Goal: Transaction & Acquisition: Purchase product/service

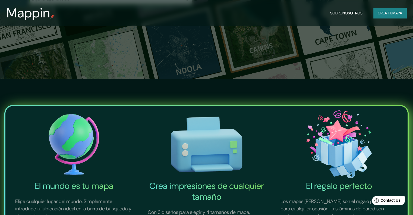
type input "[STREET_ADDRESS]"
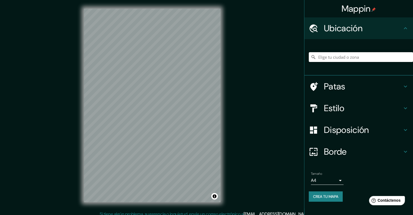
click at [318, 62] on input "Elige tu ciudad o zona" at bounding box center [361, 57] width 104 height 10
paste input "[STREET_ADDRESS]"
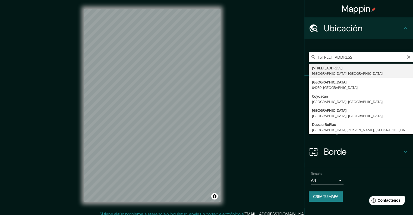
type input "[STREET_ADDRESS]"
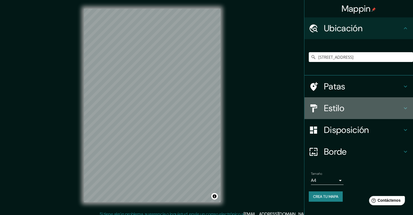
click at [336, 114] on font "Estilo" at bounding box center [334, 107] width 20 height 11
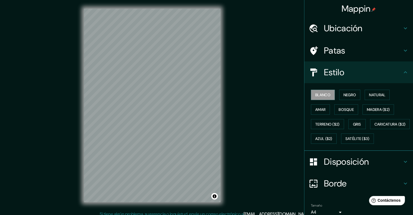
click at [344, 116] on div "Blanco Negro Natural Amar Bosque Madera ($2) Terreno ($2) Gris Caricatura ($2) …" at bounding box center [361, 116] width 104 height 58
click at [385, 97] on font "Natural" at bounding box center [377, 94] width 16 height 5
click at [322, 112] on font "Amar" at bounding box center [320, 109] width 10 height 5
click at [344, 112] on font "Bosque" at bounding box center [346, 109] width 15 height 5
click at [326, 115] on button "Amar" at bounding box center [320, 109] width 19 height 10
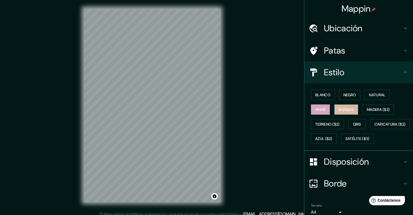
click at [346, 112] on font "Bosque" at bounding box center [346, 109] width 15 height 5
click at [377, 112] on font "Madera ($2)" at bounding box center [378, 109] width 23 height 5
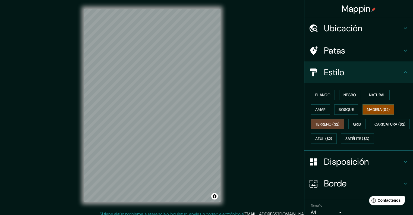
click at [322, 129] on button "Terreno ($2)" at bounding box center [327, 124] width 33 height 10
click at [360, 127] on font "Gris" at bounding box center [357, 124] width 8 height 5
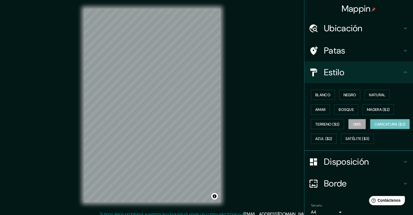
click at [374, 128] on font "Caricatura ($2)" at bounding box center [389, 124] width 31 height 7
click at [332, 141] on font "Azul ($2)" at bounding box center [323, 138] width 17 height 5
click at [374, 127] on font "Caricatura ($2)" at bounding box center [389, 124] width 31 height 5
click at [343, 144] on button "Satélite ($3)" at bounding box center [357, 138] width 33 height 10
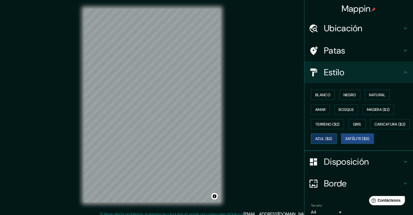
click at [332, 141] on font "Azul ($2)" at bounding box center [323, 138] width 17 height 5
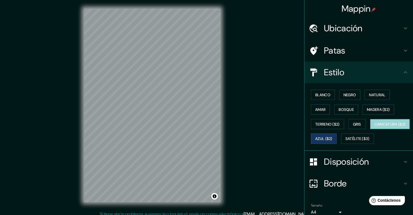
click at [374, 128] on font "Caricatura ($2)" at bounding box center [389, 124] width 31 height 7
click at [361, 127] on font "Gris" at bounding box center [357, 124] width 8 height 5
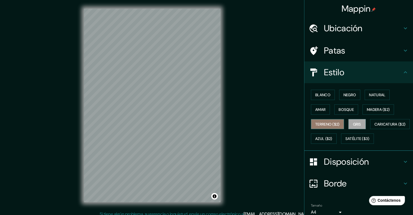
click at [344, 129] on button "Terreno ($2)" at bounding box center [327, 124] width 33 height 10
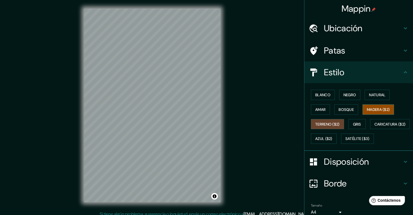
click at [389, 112] on font "Madera ($2)" at bounding box center [378, 109] width 23 height 5
click at [345, 112] on font "Bosque" at bounding box center [346, 109] width 15 height 5
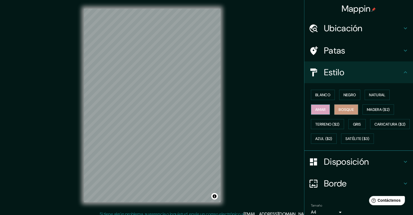
click at [325, 115] on button "Amar" at bounding box center [320, 109] width 19 height 10
click at [383, 97] on font "Natural" at bounding box center [377, 94] width 16 height 5
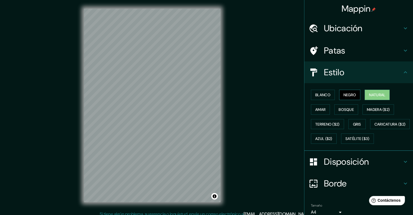
click at [355, 97] on font "Negro" at bounding box center [349, 94] width 13 height 5
click at [330, 97] on font "Blanco" at bounding box center [322, 94] width 15 height 5
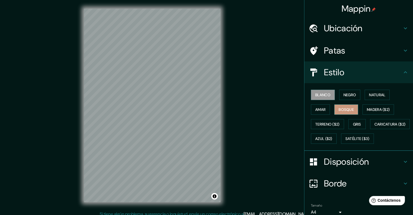
click at [358, 115] on button "Bosque" at bounding box center [346, 109] width 24 height 10
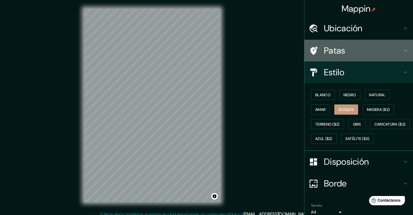
click at [348, 55] on h4 "Patas" at bounding box center [363, 50] width 78 height 11
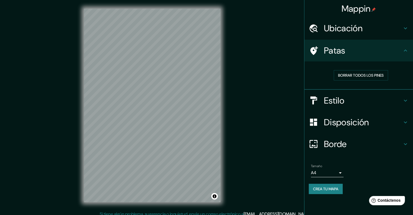
click at [357, 33] on font "Ubicación" at bounding box center [343, 28] width 39 height 11
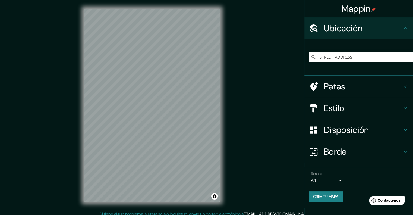
click at [344, 30] on font "Ubicación" at bounding box center [343, 28] width 39 height 11
click at [353, 91] on h4 "Patas" at bounding box center [363, 86] width 78 height 11
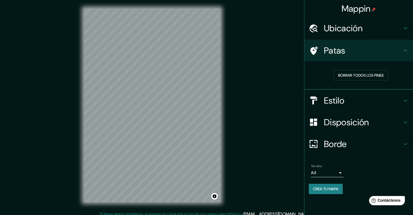
click at [299, 51] on div "Mappin Ubicación Calle Paseo De La Hacienda 54, 04250 Ciudad de México, México …" at bounding box center [206, 109] width 413 height 219
click at [310, 55] on icon at bounding box center [314, 50] width 8 height 9
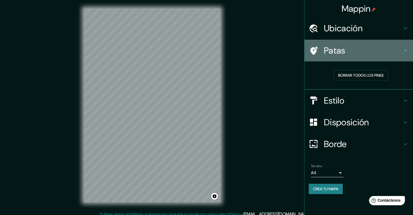
click at [312, 53] on icon at bounding box center [314, 51] width 10 height 10
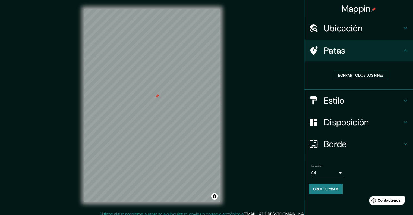
drag, startPoint x: 329, startPoint y: 88, endPoint x: 302, endPoint y: 88, distance: 26.9
click at [338, 78] on font "Borrar todos los pines" at bounding box center [361, 75] width 46 height 5
click at [342, 133] on div "Disposición" at bounding box center [358, 122] width 109 height 22
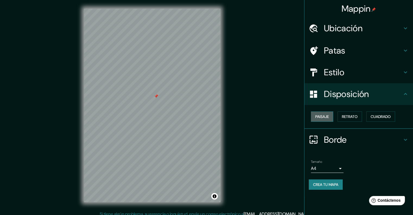
click at [316, 120] on font "Paisaje" at bounding box center [322, 116] width 14 height 7
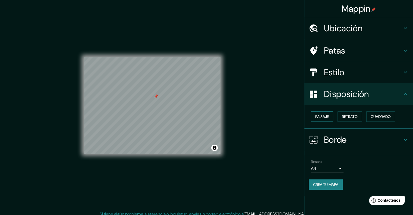
click at [329, 122] on button "Paisaje" at bounding box center [322, 116] width 22 height 10
click at [367, 124] on div "Paisaje Retrato Cuadrado" at bounding box center [361, 116] width 104 height 15
click at [351, 122] on button "Retrato" at bounding box center [349, 116] width 24 height 10
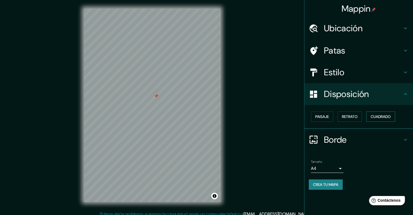
click at [390, 119] on font "Cuadrado" at bounding box center [381, 116] width 20 height 5
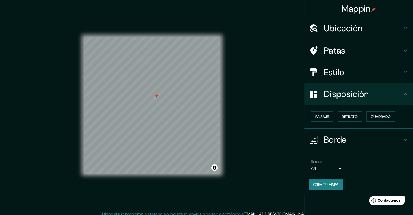
click at [319, 144] on div at bounding box center [316, 140] width 15 height 10
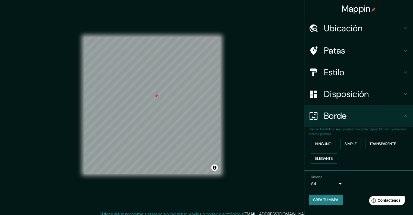
scroll to position [29, 0]
click at [355, 141] on font "Simple" at bounding box center [351, 143] width 12 height 5
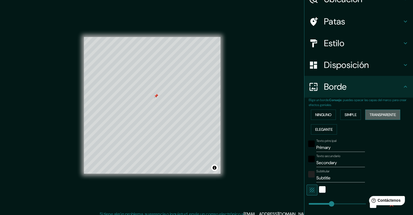
click at [370, 117] on font "Transparente" at bounding box center [383, 114] width 26 height 5
click at [333, 132] on font "Elegante" at bounding box center [323, 129] width 17 height 5
click at [370, 117] on font "Transparente" at bounding box center [383, 114] width 26 height 5
click at [316, 117] on font "Ninguno" at bounding box center [323, 114] width 16 height 5
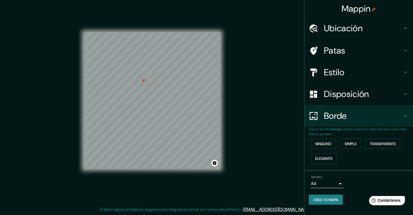
scroll to position [0, 0]
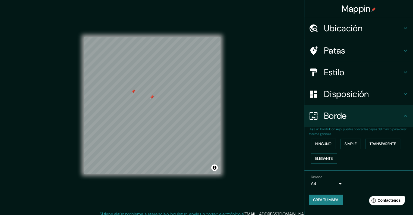
click at [132, 93] on div at bounding box center [133, 91] width 4 height 4
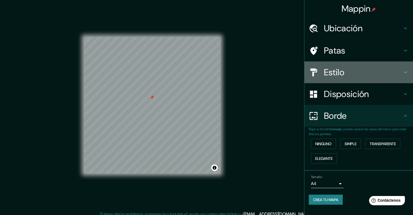
click at [326, 83] on div "Estilo" at bounding box center [358, 72] width 109 height 22
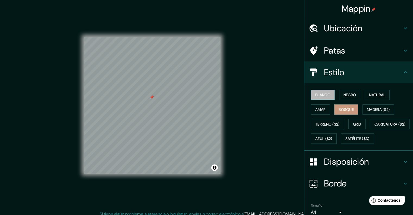
click at [322, 97] on font "Blanco" at bounding box center [322, 94] width 15 height 5
click at [356, 97] on font "Negro" at bounding box center [349, 94] width 13 height 5
click at [381, 99] on div "Blanco Negro Natural Amar Bosque Madera ($2) Terreno ($2) Gris Caricatura ($2) …" at bounding box center [358, 117] width 109 height 68
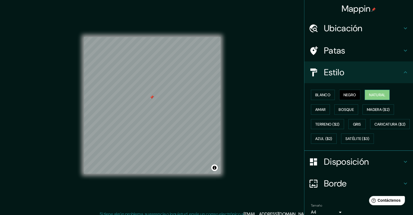
click at [378, 97] on font "Natural" at bounding box center [377, 94] width 16 height 5
click at [315, 112] on font "Amar" at bounding box center [320, 109] width 10 height 5
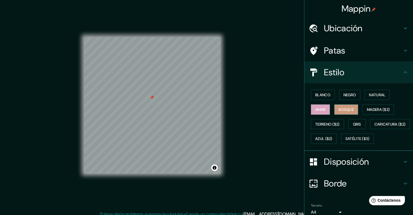
click at [348, 112] on font "Bosque" at bounding box center [346, 109] width 15 height 5
click at [380, 112] on font "Madera ($2)" at bounding box center [378, 109] width 23 height 5
click at [357, 134] on div "Blanco Negro Natural Amar Bosque Madera ($2) Terreno ($2) Gris Caricatura ($2) …" at bounding box center [361, 116] width 104 height 58
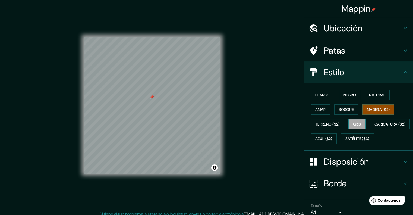
click at [361, 127] on font "Gris" at bounding box center [357, 124] width 8 height 5
click at [332, 141] on font "Azul ($2)" at bounding box center [323, 138] width 17 height 5
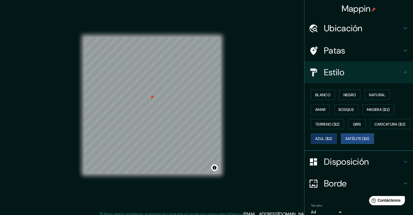
click at [345, 141] on font "Satélite ($3)" at bounding box center [357, 138] width 24 height 5
click at [374, 127] on font "Caricatura ($2)" at bounding box center [389, 124] width 31 height 5
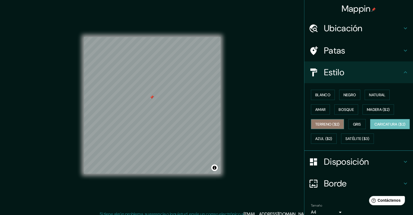
click at [329, 127] on font "Terreno ($2)" at bounding box center [327, 124] width 24 height 5
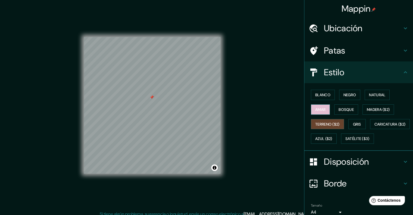
click at [318, 115] on button "Amar" at bounding box center [320, 109] width 19 height 10
click at [345, 112] on font "Bosque" at bounding box center [346, 109] width 15 height 5
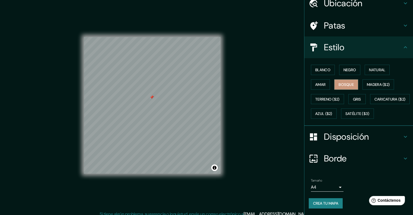
scroll to position [74, 0]
click at [319, 201] on font "Crea tu mapa" at bounding box center [325, 203] width 25 height 5
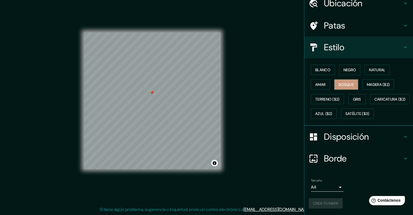
scroll to position [0, 0]
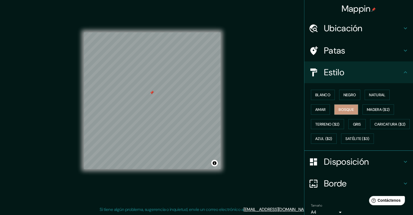
click at [337, 34] on font "Ubicación" at bounding box center [343, 28] width 39 height 11
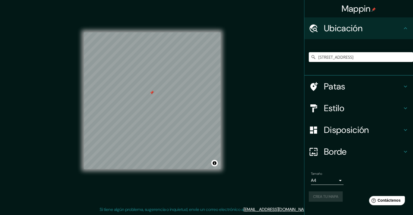
click at [333, 31] on font "Ubicación" at bounding box center [343, 28] width 39 height 11
click at [402, 31] on icon at bounding box center [405, 28] width 7 height 7
click at [333, 186] on body "Mappin Ubicación Calle Paseo De La Hacienda 54, 04250 Ciudad de México, México …" at bounding box center [206, 102] width 413 height 215
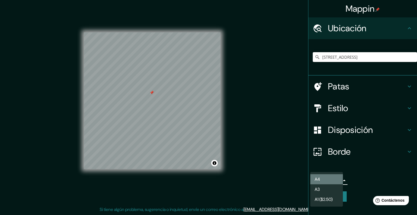
click at [324, 181] on li "A4" at bounding box center [326, 179] width 33 height 10
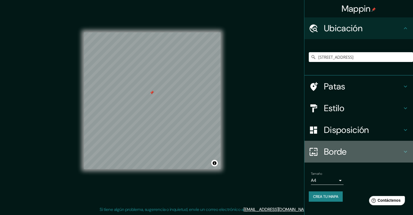
click at [354, 154] on h4 "Borde" at bounding box center [363, 151] width 78 height 11
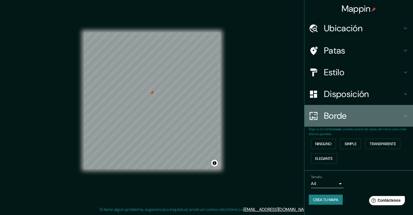
click at [337, 113] on font "Borde" at bounding box center [335, 115] width 23 height 11
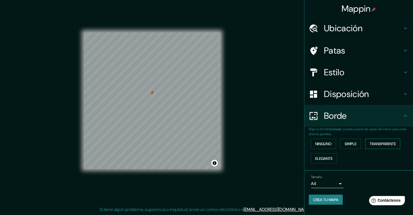
scroll to position [29, 0]
click at [213, 160] on button "Activar o desactivar atribución" at bounding box center [214, 163] width 7 height 7
click at [214, 160] on button "Activar o desactivar atribución" at bounding box center [214, 163] width 7 height 7
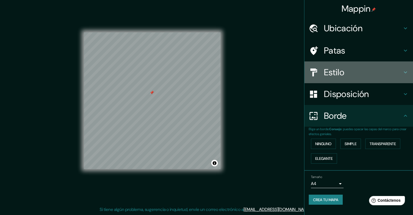
click at [323, 61] on div "Estilo" at bounding box center [358, 72] width 109 height 22
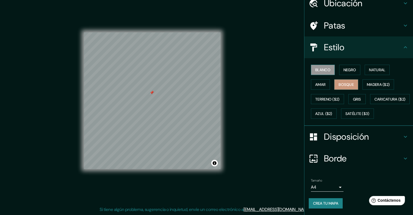
click at [316, 72] on font "Blanco" at bounding box center [322, 69] width 15 height 5
click at [348, 72] on font "Negro" at bounding box center [349, 69] width 13 height 5
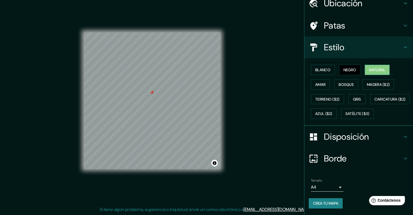
click at [380, 72] on font "Natural" at bounding box center [377, 69] width 16 height 5
click at [321, 87] on font "Amar" at bounding box center [320, 84] width 10 height 5
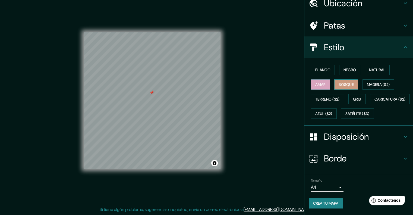
click at [342, 87] on font "Bosque" at bounding box center [346, 84] width 15 height 5
click at [381, 87] on font "Madera ($2)" at bounding box center [378, 84] width 23 height 5
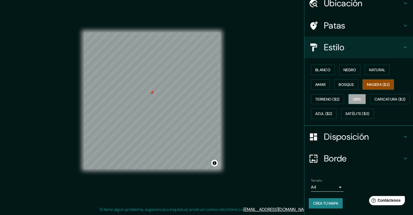
click at [366, 104] on button "Gris" at bounding box center [356, 99] width 17 height 10
click at [332, 103] on font "Terreno ($2)" at bounding box center [327, 99] width 24 height 7
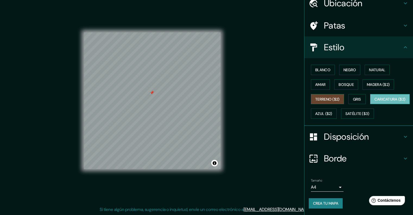
click at [374, 102] on font "Caricatura ($2)" at bounding box center [389, 99] width 31 height 5
click at [332, 116] on font "Azul ($2)" at bounding box center [323, 113] width 17 height 5
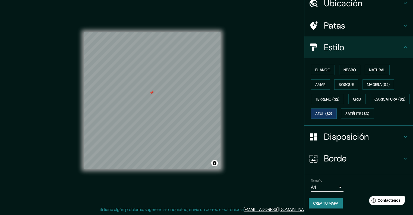
click at [338, 121] on div "Blanco Negro Natural Amar Bosque Madera ($2) Terreno ($2) Gris Caricatura ($2) …" at bounding box center [361, 91] width 104 height 58
click at [345, 116] on font "Satélite ($3)" at bounding box center [357, 113] width 24 height 5
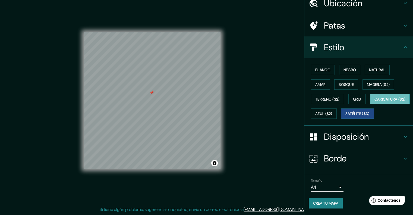
click at [374, 102] on font "Caricatura ($2)" at bounding box center [389, 99] width 31 height 5
click at [332, 116] on font "Azul ($2)" at bounding box center [323, 113] width 17 height 5
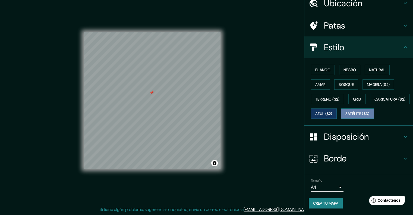
click at [345, 117] on font "Satélite ($3)" at bounding box center [357, 113] width 24 height 7
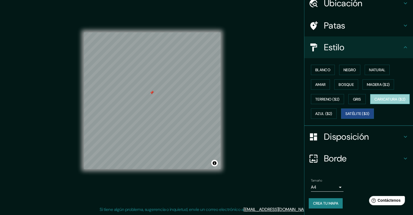
click at [374, 103] on font "Caricatura ($2)" at bounding box center [389, 99] width 31 height 7
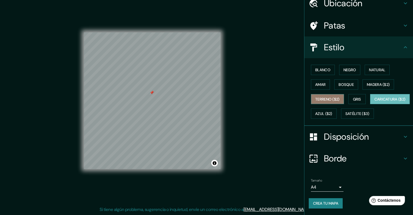
click at [335, 102] on font "Terreno ($2)" at bounding box center [327, 99] width 24 height 5
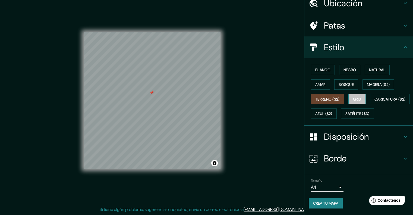
click at [361, 102] on font "Gris" at bounding box center [357, 99] width 8 height 5
click at [326, 102] on font "Terreno ($2)" at bounding box center [327, 99] width 24 height 5
click at [344, 87] on font "Bosque" at bounding box center [346, 84] width 15 height 5
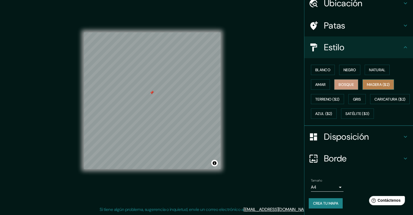
click at [382, 87] on font "Madera ($2)" at bounding box center [378, 84] width 23 height 5
click at [311, 90] on button "Amar" at bounding box center [320, 84] width 19 height 10
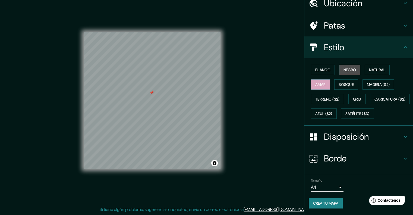
click at [351, 72] on font "Negro" at bounding box center [349, 69] width 13 height 5
click at [371, 75] on button "Natural" at bounding box center [377, 70] width 25 height 10
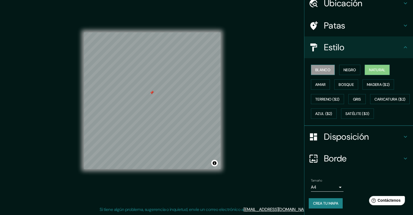
click at [316, 72] on font "Blanco" at bounding box center [322, 69] width 15 height 5
click at [341, 119] on button "Satélite ($3)" at bounding box center [357, 113] width 33 height 10
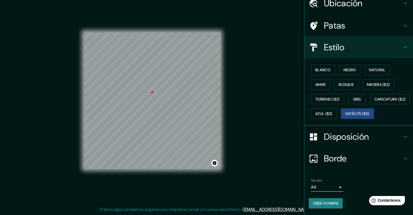
scroll to position [74, 0]
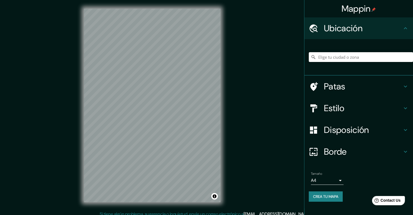
click at [327, 62] on input "Elige tu ciudad o zona" at bounding box center [361, 57] width 104 height 10
paste input "[STREET_ADDRESS]"
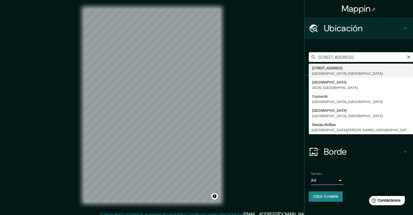
type input "[STREET_ADDRESS]"
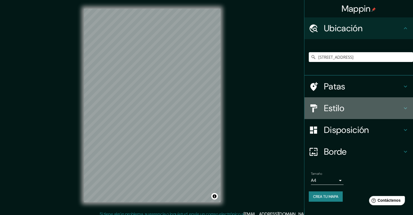
click at [317, 113] on div at bounding box center [316, 108] width 15 height 10
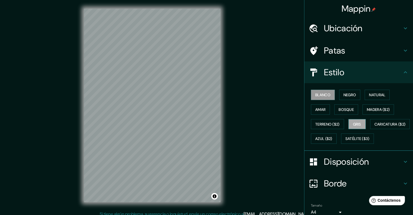
click at [356, 129] on button "Gris" at bounding box center [356, 124] width 17 height 10
click at [374, 127] on font "Caricatura ($2)" at bounding box center [389, 124] width 31 height 5
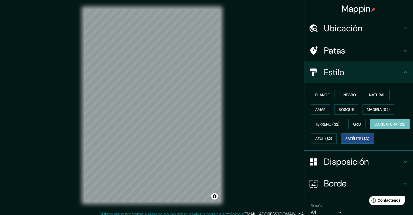
click at [341, 144] on button "Satélite ($3)" at bounding box center [357, 138] width 33 height 10
click at [332, 141] on font "Azul ($2)" at bounding box center [323, 138] width 17 height 5
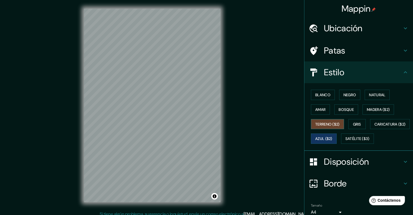
click at [325, 127] on font "Terreno ($2)" at bounding box center [327, 124] width 24 height 5
click at [320, 115] on button "Amar" at bounding box center [320, 109] width 19 height 10
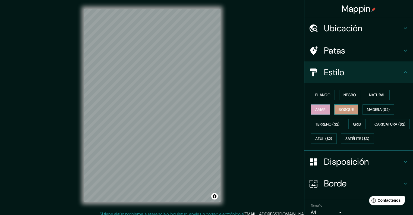
click at [336, 115] on button "Bosque" at bounding box center [346, 109] width 24 height 10
click at [326, 51] on font "Patas" at bounding box center [334, 50] width 21 height 11
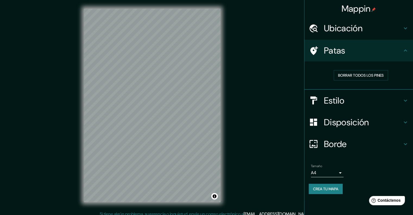
scroll to position [14, 0]
click at [325, 191] on font "Crea tu mapa" at bounding box center [325, 188] width 25 height 5
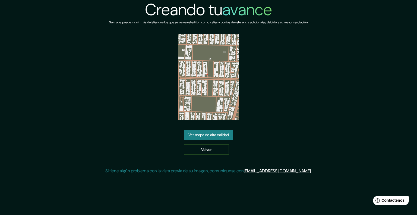
click at [211, 138] on font "Ver mapa de alta calidad" at bounding box center [208, 134] width 40 height 7
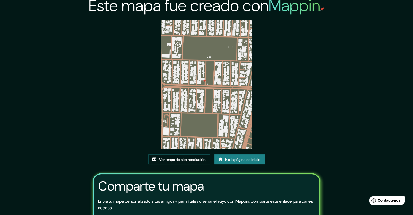
scroll to position [76, 0]
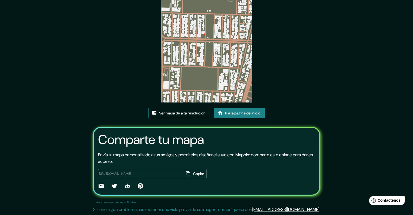
click at [166, 111] on font "Ver mapa de alta resolución" at bounding box center [182, 113] width 46 height 5
